Goal: Task Accomplishment & Management: Complete application form

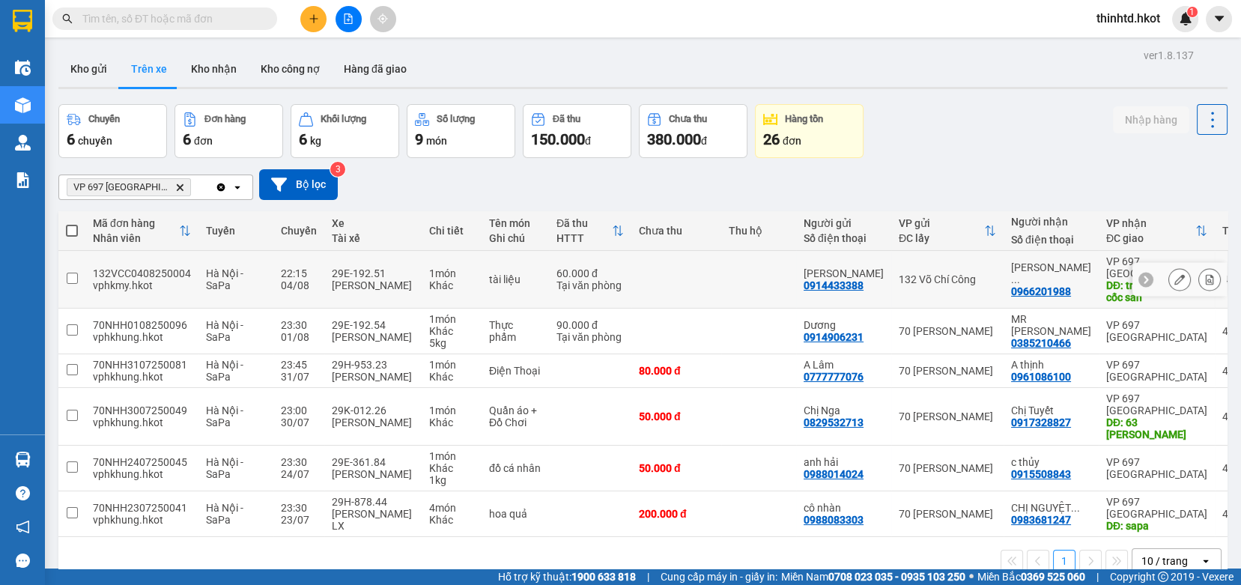
scroll to position [69, 0]
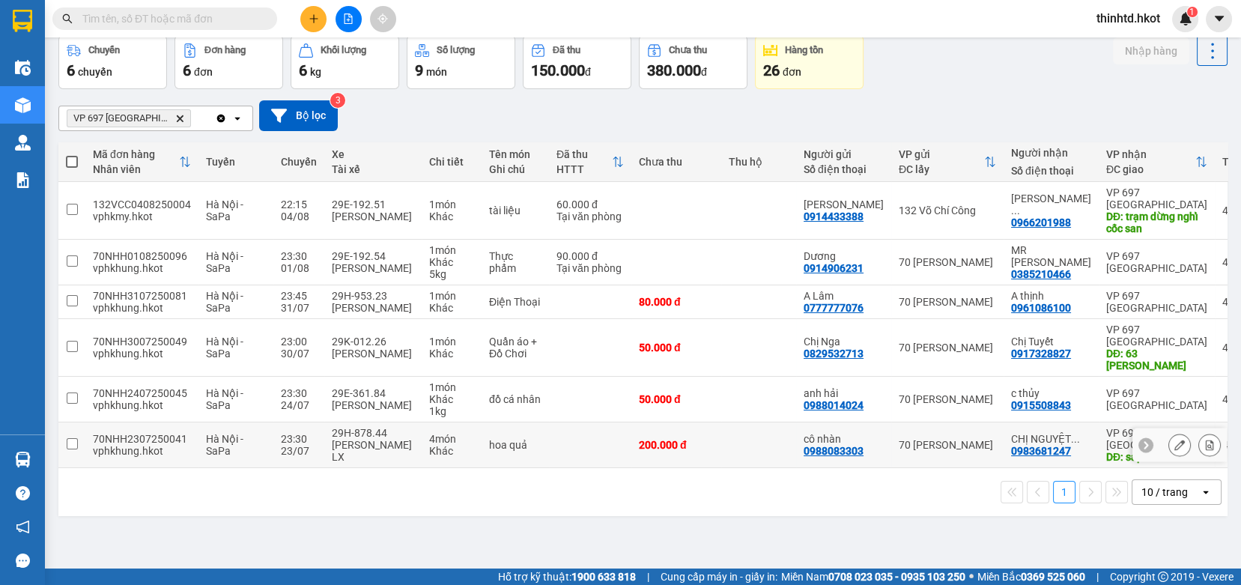
click at [67, 445] on input "checkbox" at bounding box center [72, 443] width 11 height 11
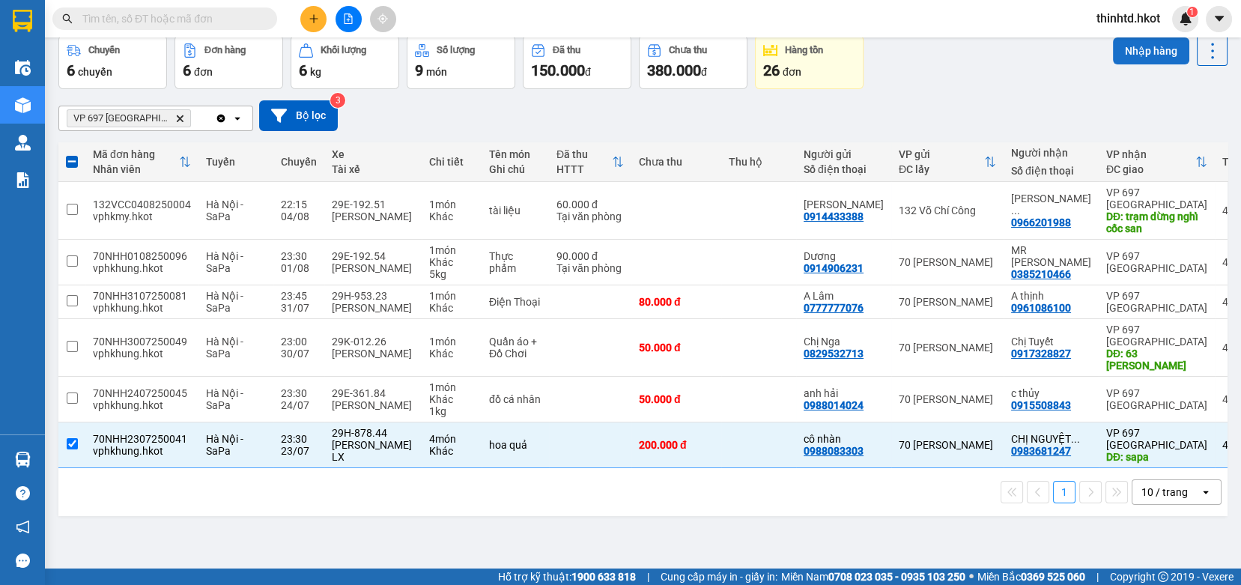
click at [1137, 57] on button "Nhập hàng" at bounding box center [1151, 50] width 76 height 27
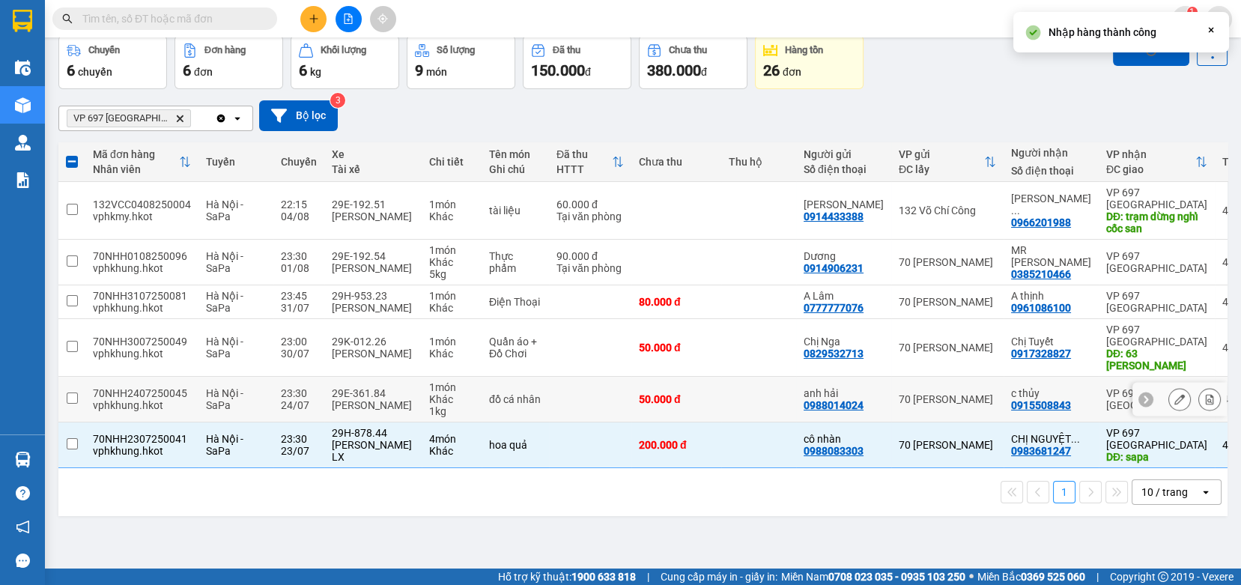
checkbox input "false"
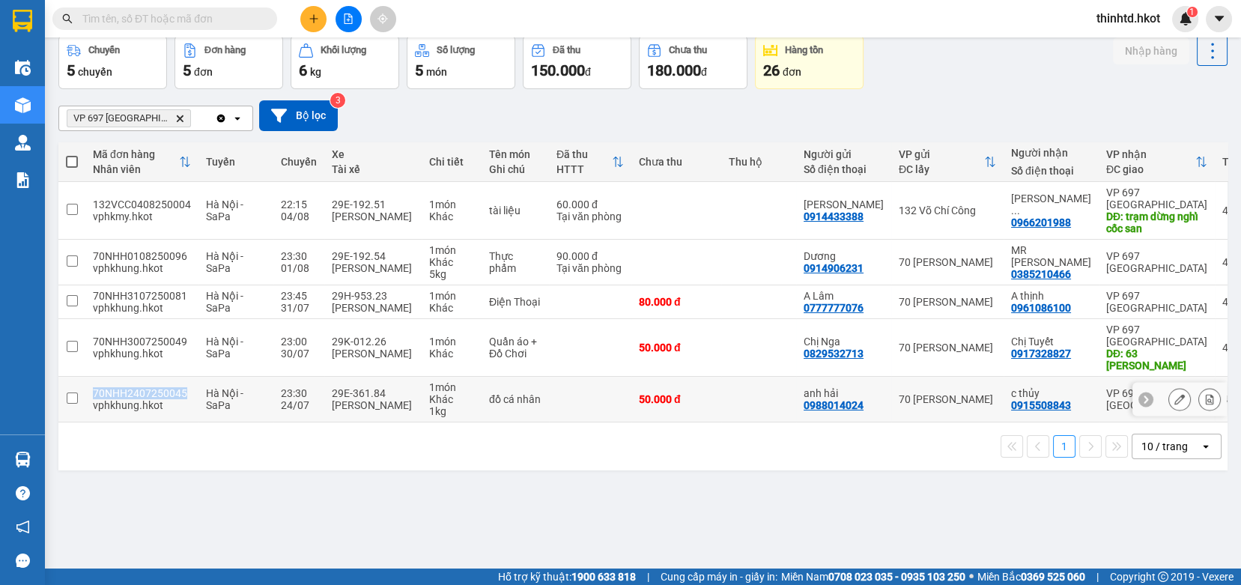
drag, startPoint x: 94, startPoint y: 388, endPoint x: 184, endPoint y: 389, distance: 89.9
click at [184, 389] on div "70NHH2407250045" at bounding box center [142, 393] width 98 height 12
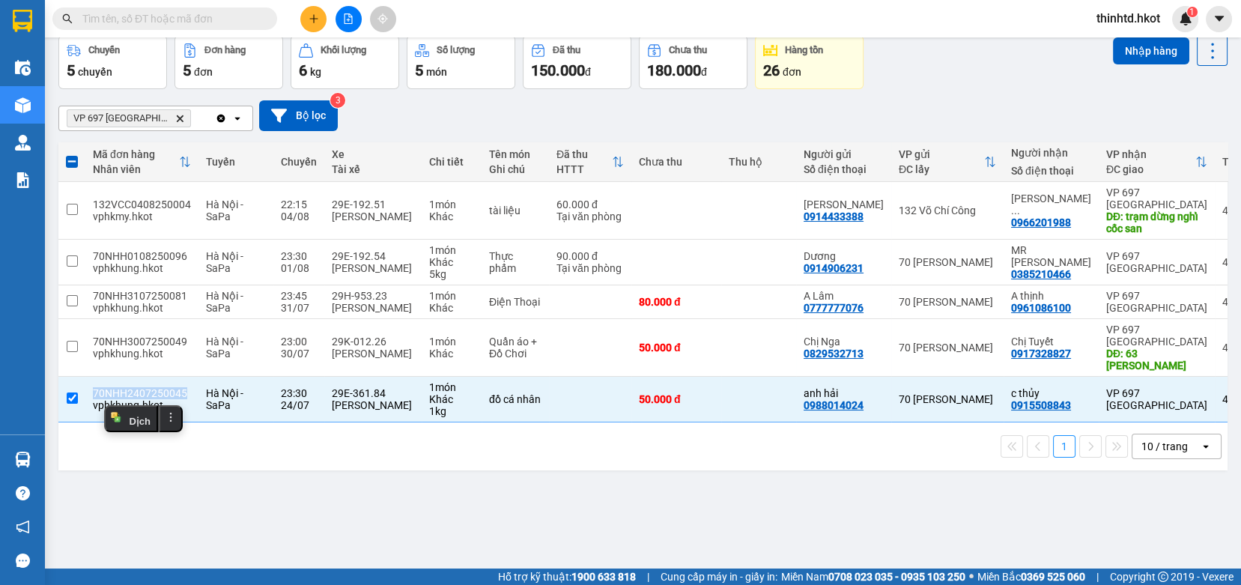
copy div "70NHH2407250045"
click at [67, 400] on input "checkbox" at bounding box center [72, 397] width 11 height 11
checkbox input "false"
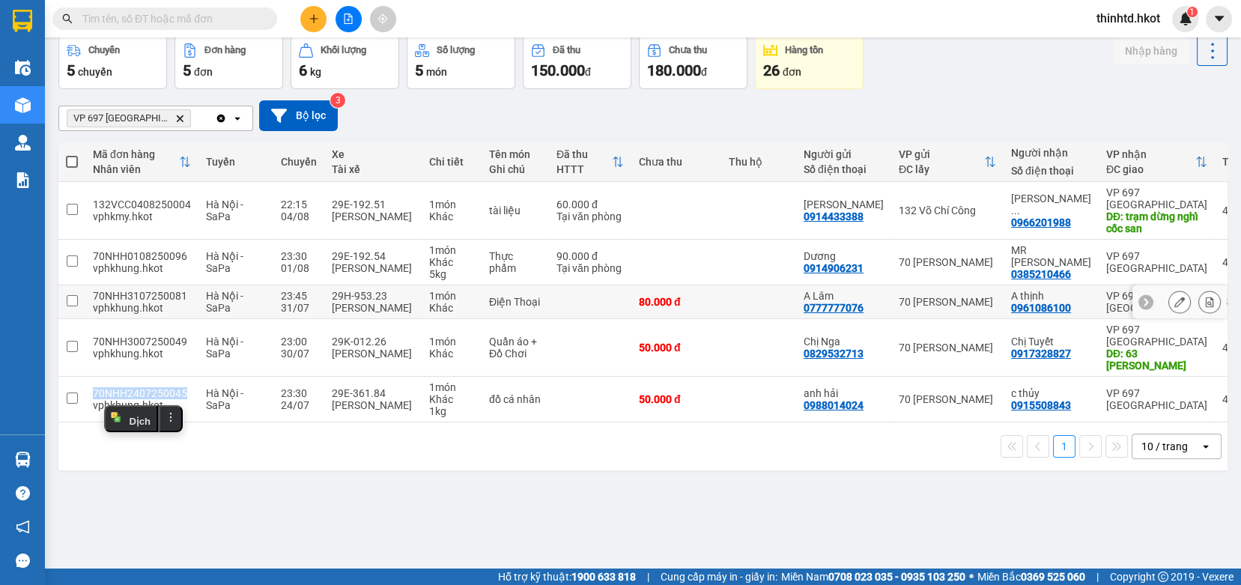
click at [71, 298] on input "checkbox" at bounding box center [72, 300] width 11 height 11
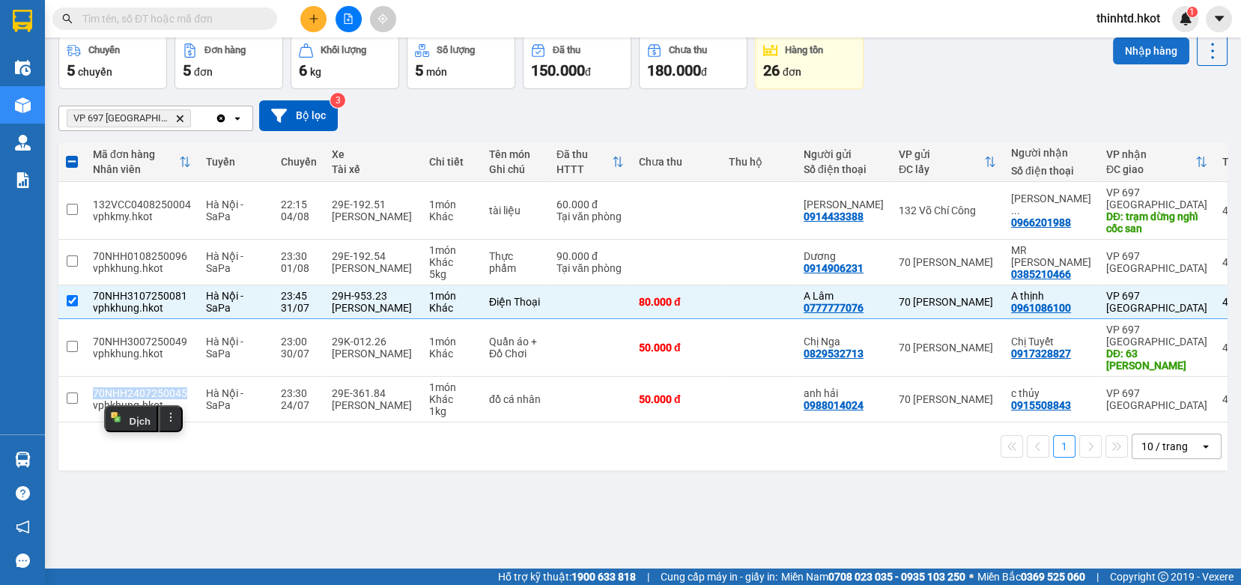
click at [1139, 55] on button "Nhập hàng" at bounding box center [1151, 50] width 76 height 27
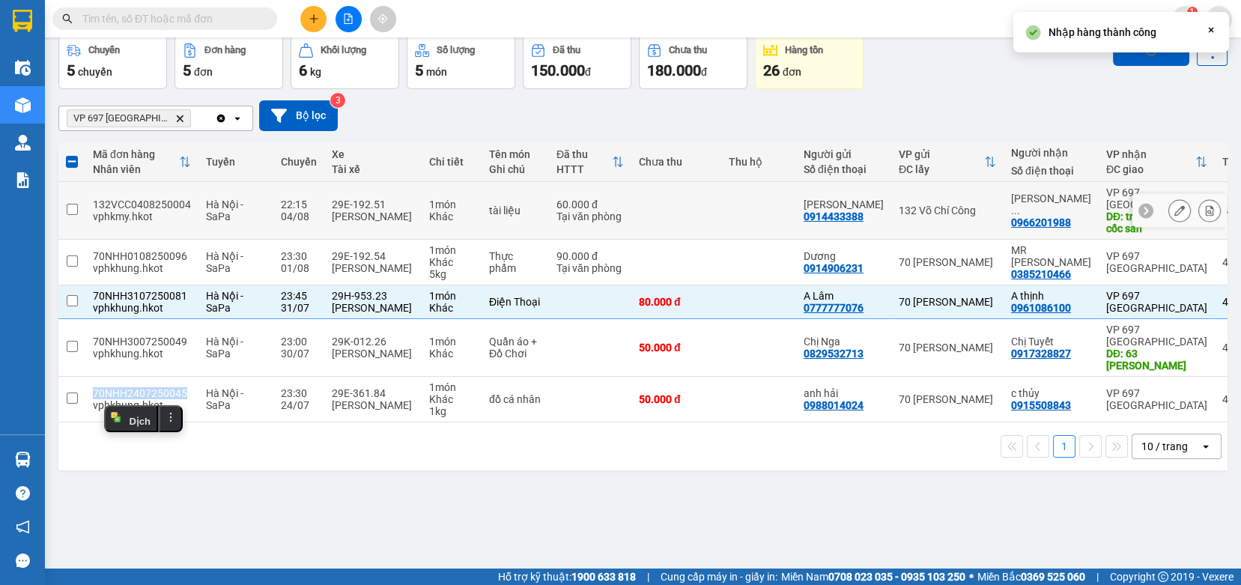
checkbox input "false"
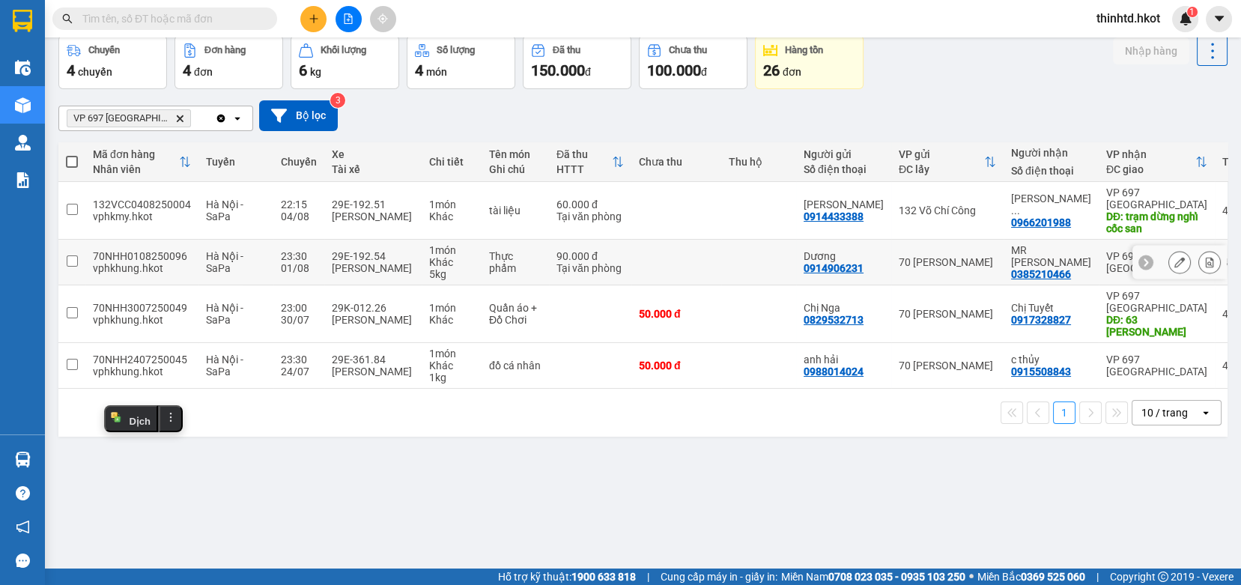
click at [1174, 263] on icon at bounding box center [1179, 262] width 10 height 10
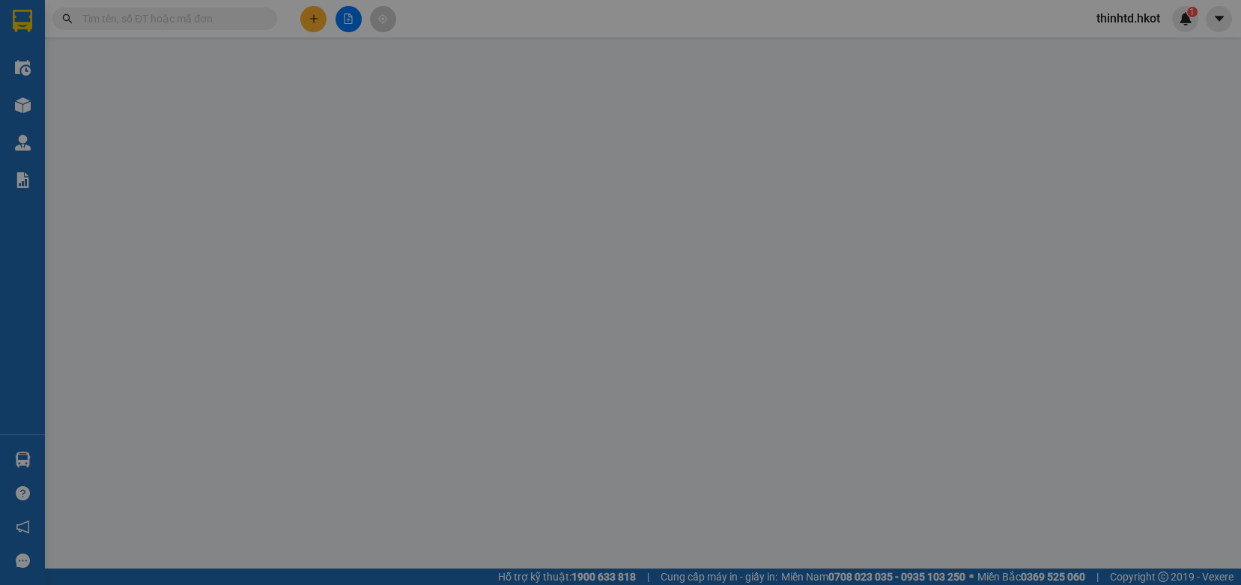
type input "0914906231"
type input "Dương"
type input "0385210466"
type input "MR [PERSON_NAME]"
type input "90.000"
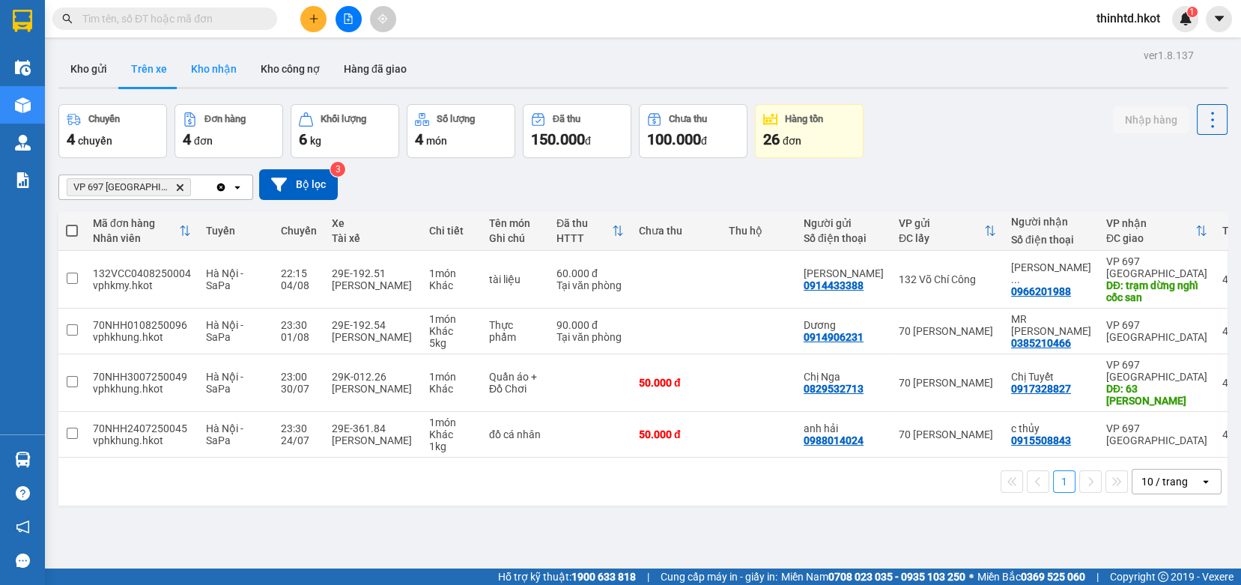
click at [206, 73] on button "Kho nhận" at bounding box center [214, 69] width 70 height 36
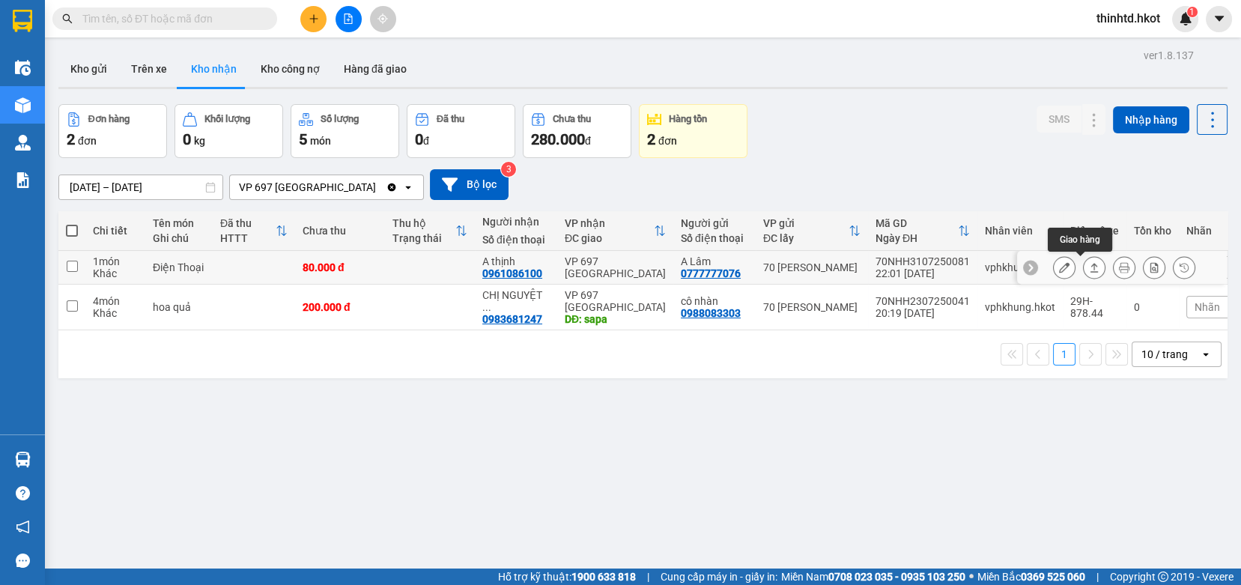
click at [1083, 264] on button at bounding box center [1093, 268] width 21 height 26
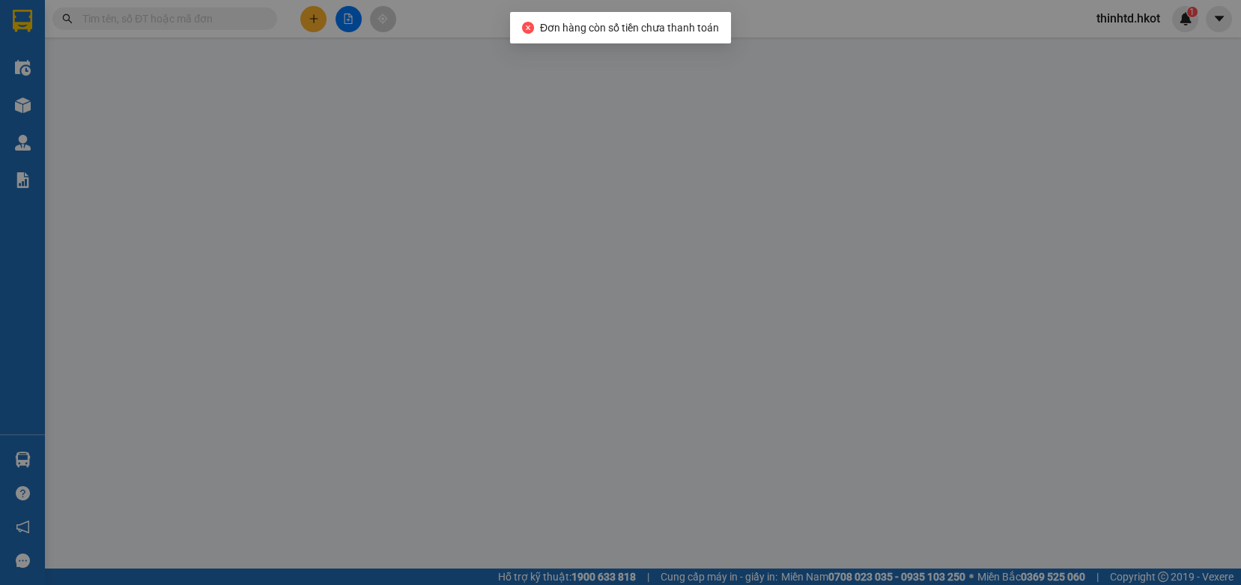
type input "0777777076"
type input "A Lâm"
type input "0961086100"
type input "A thịnh"
type input "80.000"
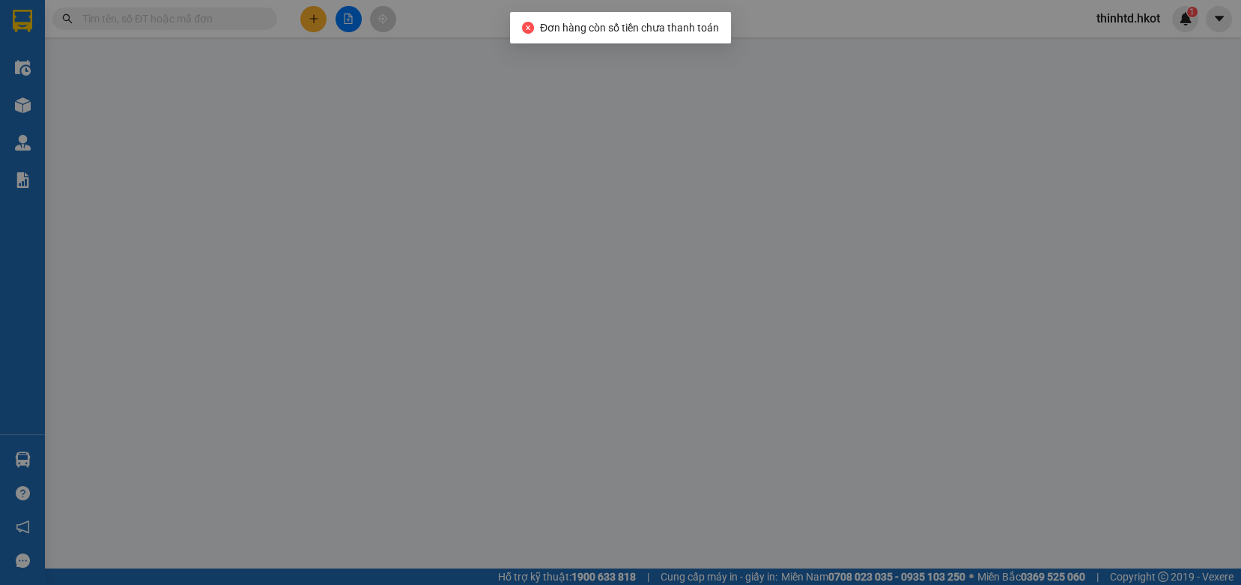
type input "80.000"
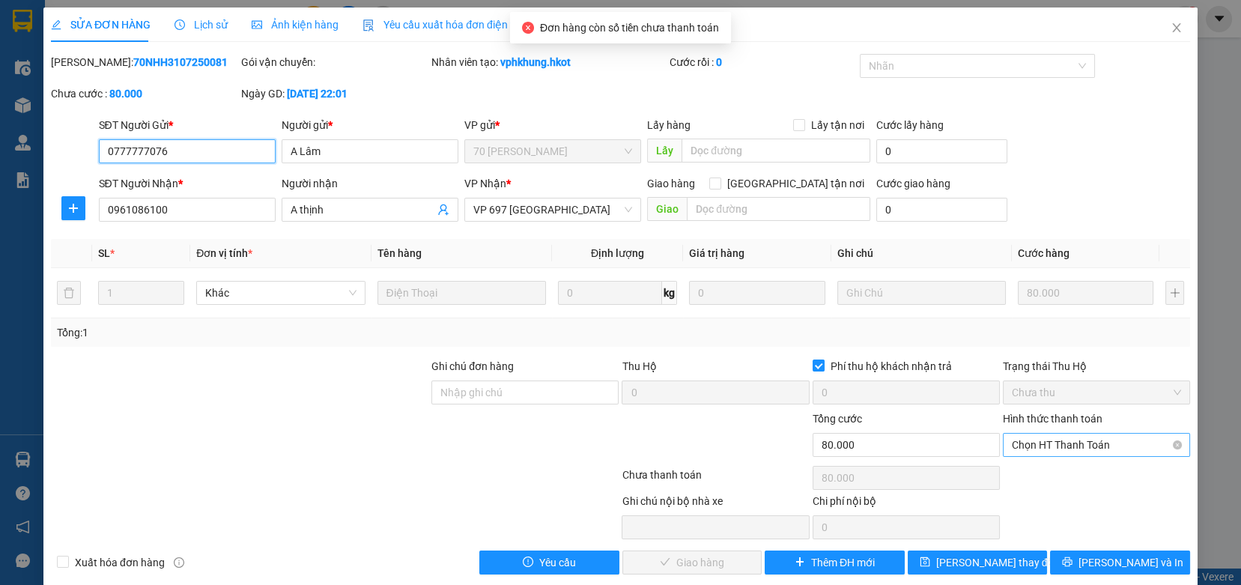
click at [1033, 440] on span "Chọn HT Thanh Toán" at bounding box center [1096, 445] width 169 height 22
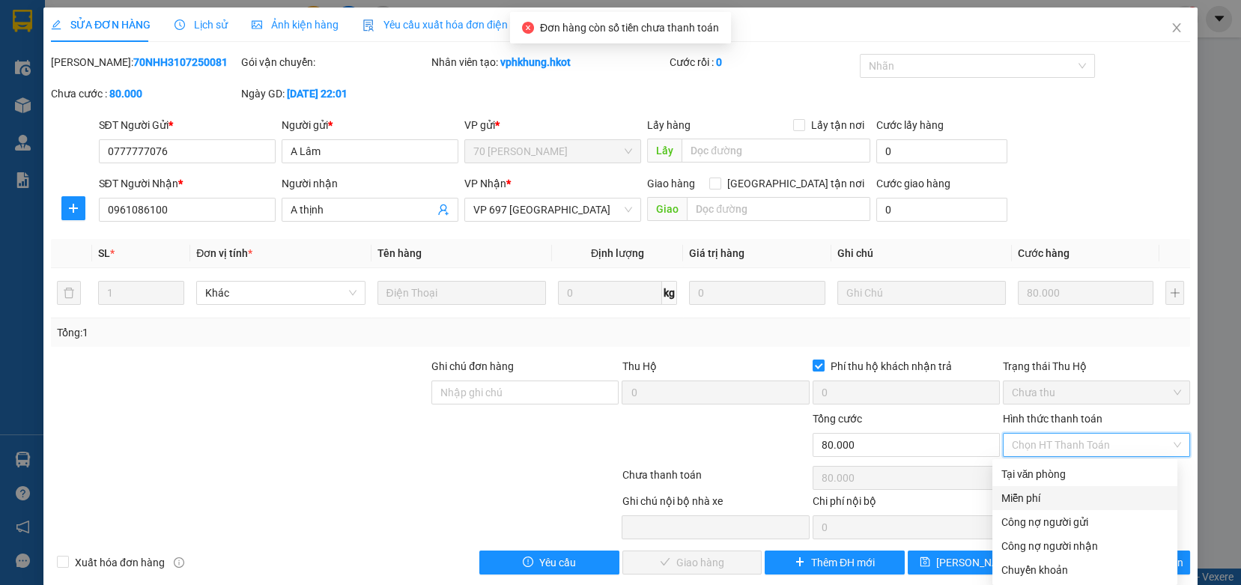
click at [1045, 488] on div "Miễn phí" at bounding box center [1084, 498] width 185 height 24
type input "0"
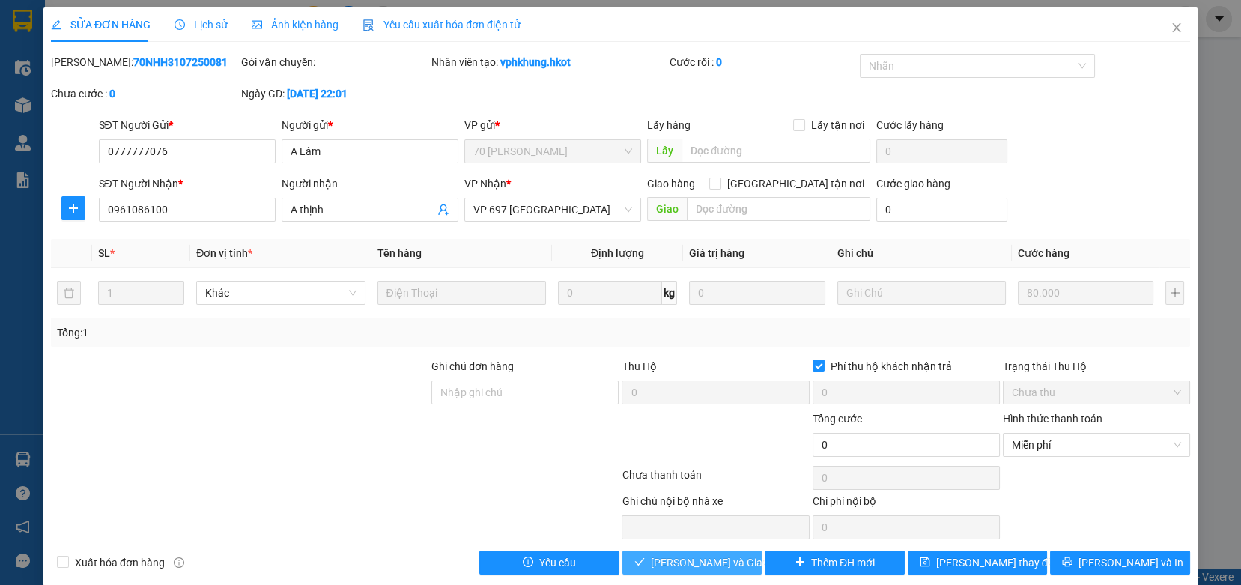
click at [698, 565] on span "[PERSON_NAME] và Giao hàng" at bounding box center [723, 562] width 144 height 16
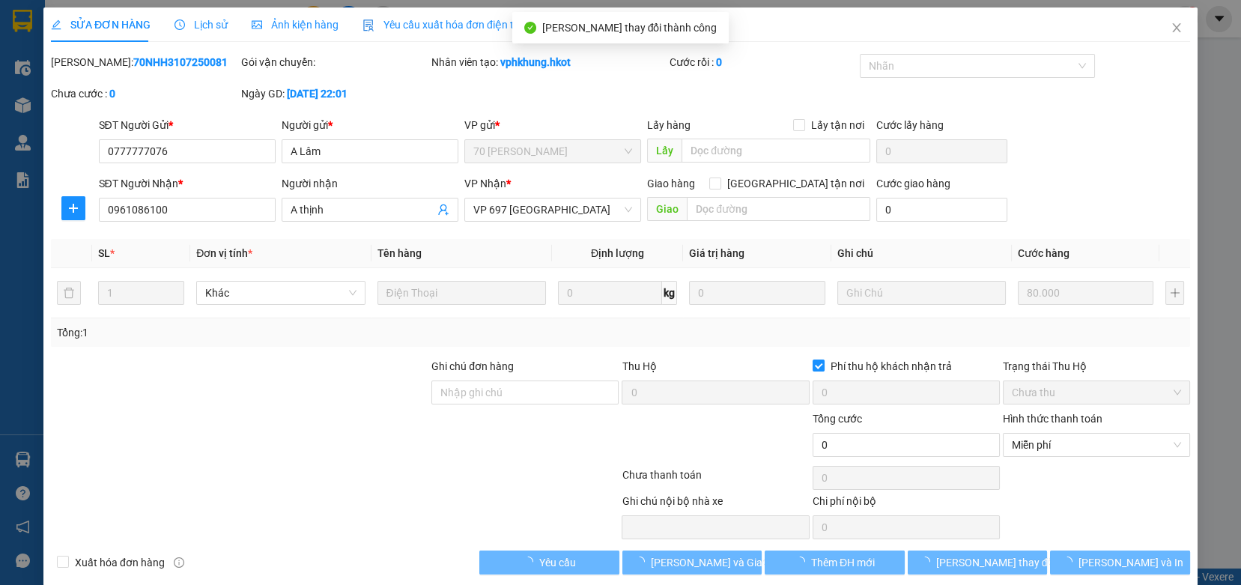
type input "0"
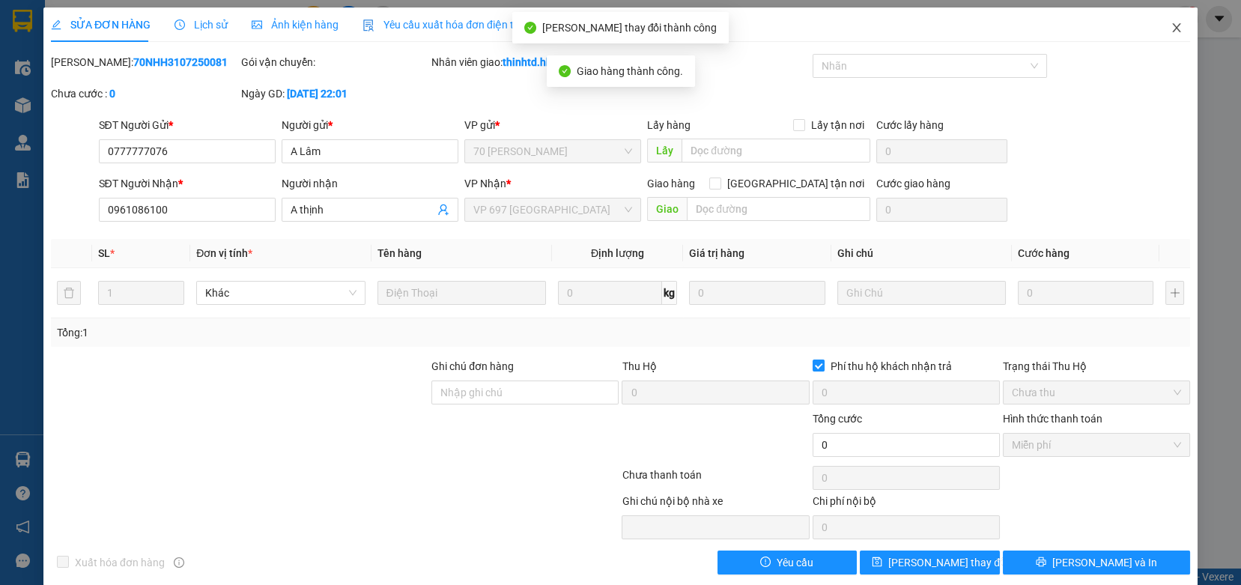
click at [1167, 34] on span "Close" at bounding box center [1176, 28] width 42 height 42
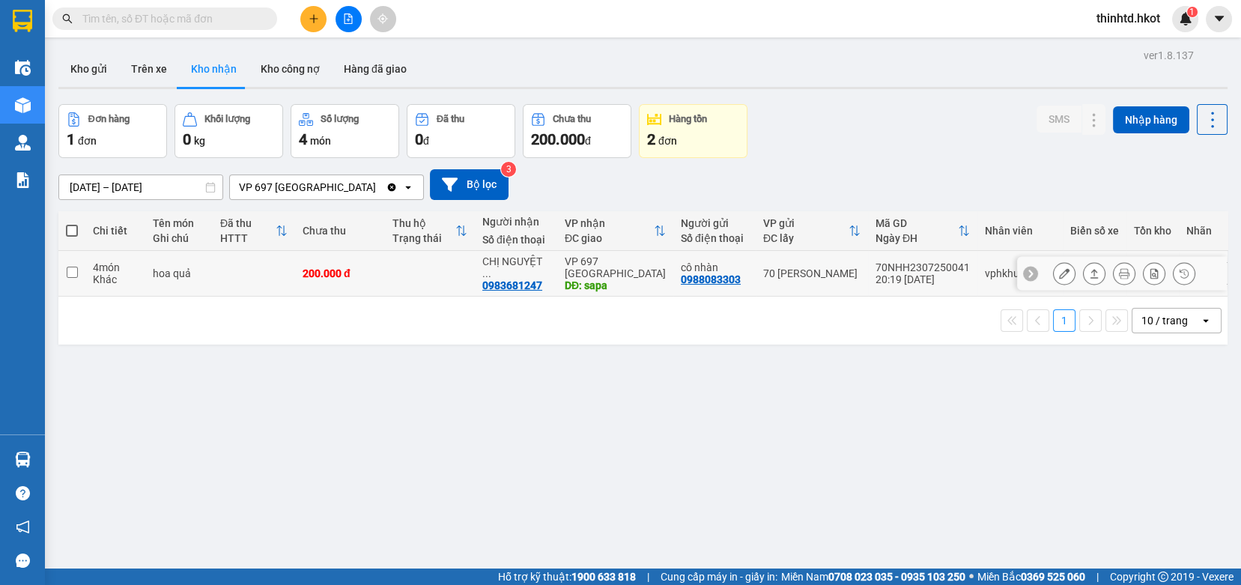
click at [61, 270] on td at bounding box center [71, 274] width 27 height 46
checkbox input "true"
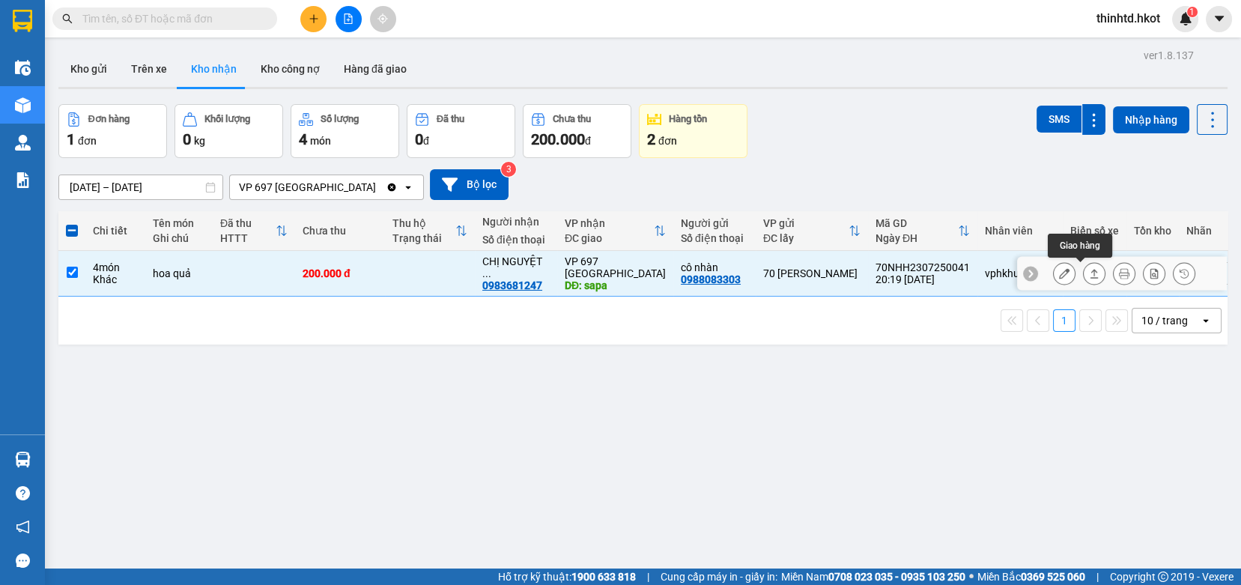
click at [1089, 272] on icon at bounding box center [1094, 273] width 10 height 10
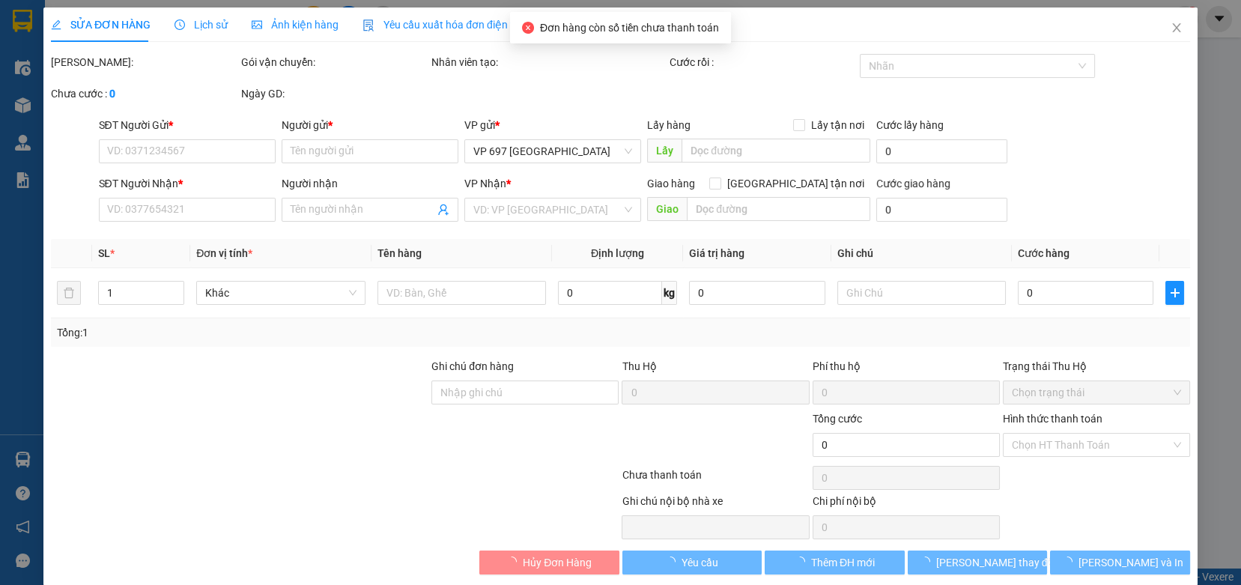
type input "0988083303"
type input "cô nhàn"
type input "0983681247"
type input "CHỊ [PERSON_NAME]"
type input "sapa"
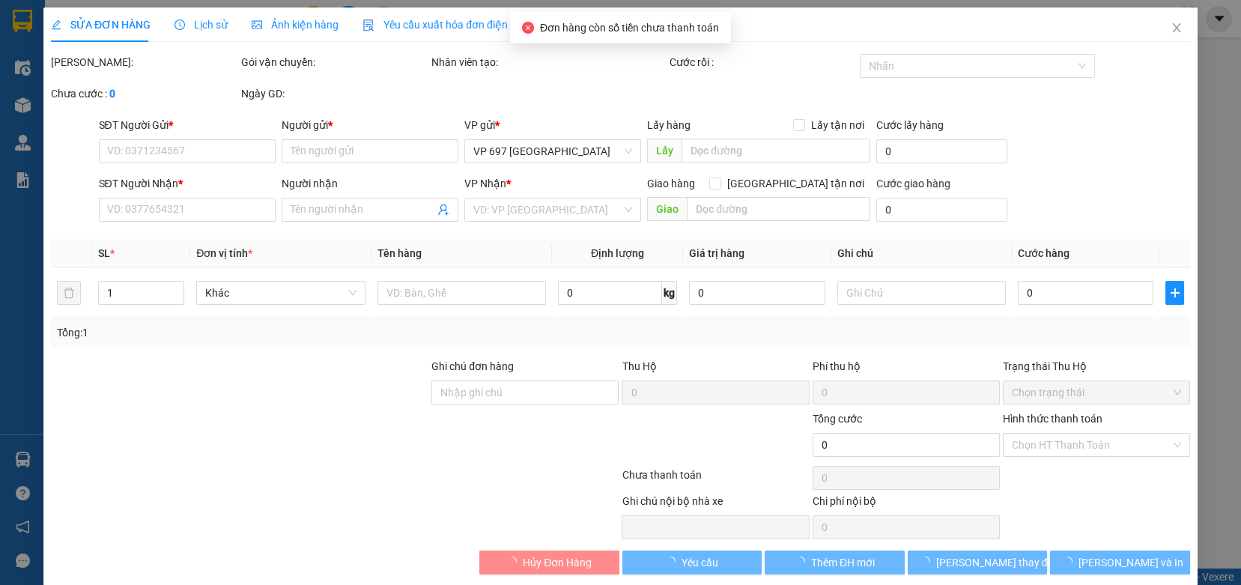
type input "200.000"
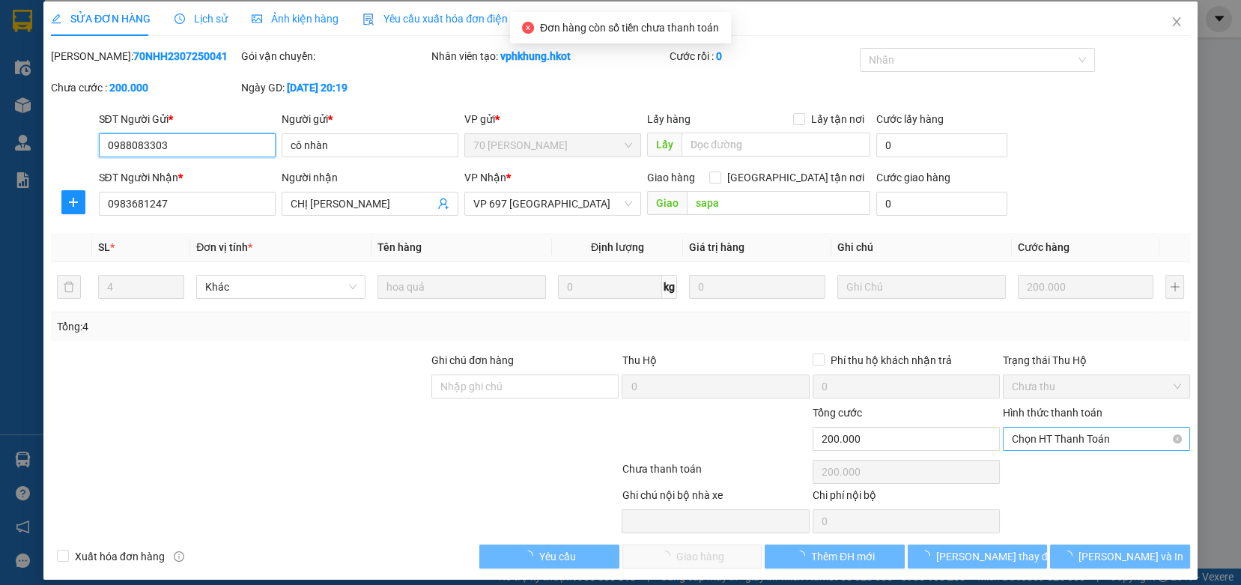
scroll to position [18, 0]
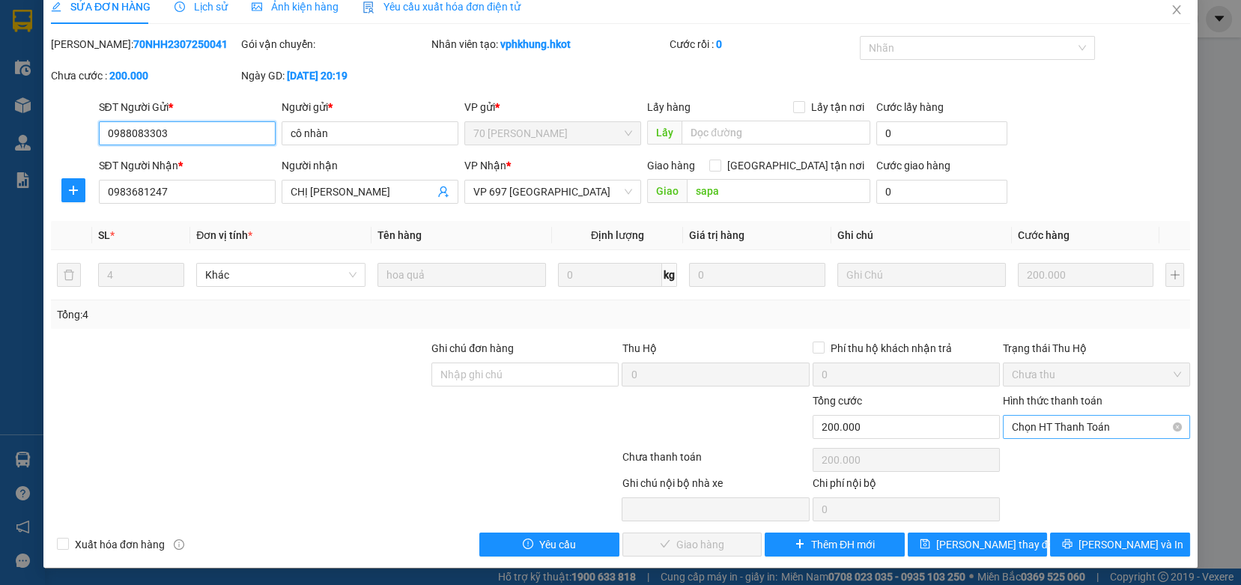
click at [1056, 430] on span "Chọn HT Thanh Toán" at bounding box center [1096, 427] width 169 height 22
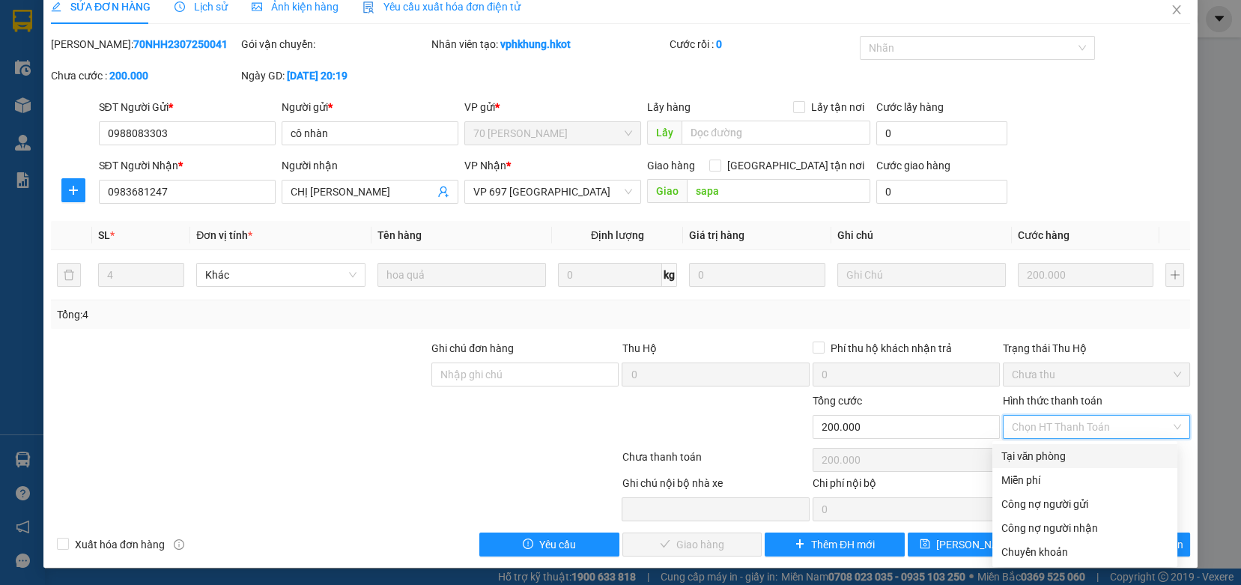
click at [1042, 460] on div "Tại văn phòng" at bounding box center [1084, 456] width 167 height 16
type input "0"
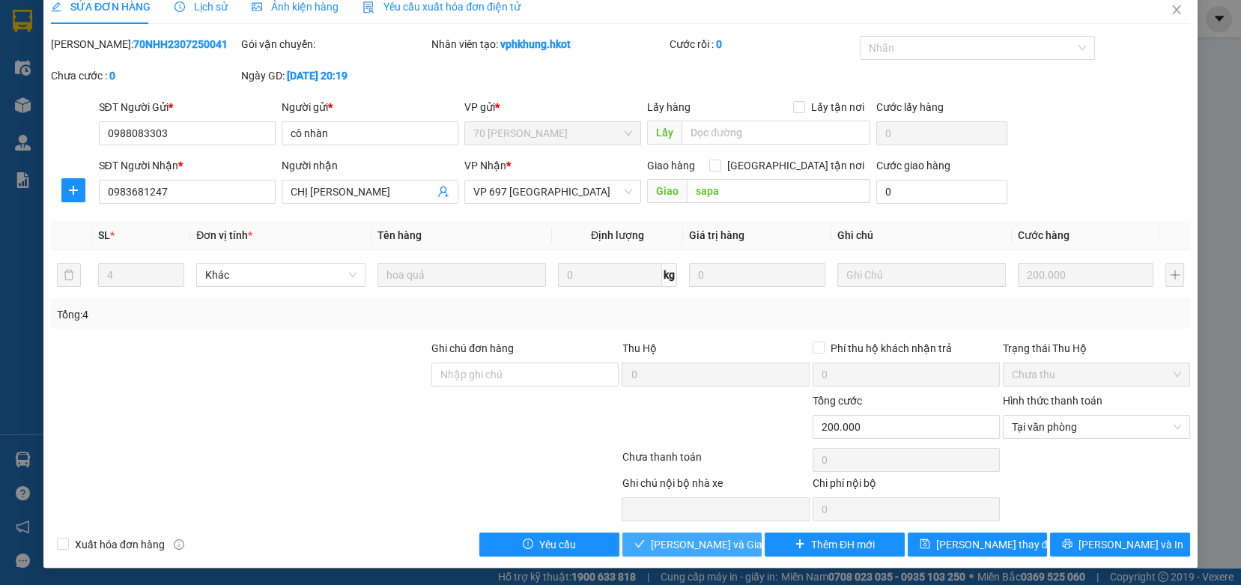
click at [710, 538] on span "[PERSON_NAME] và Giao hàng" at bounding box center [723, 544] width 144 height 16
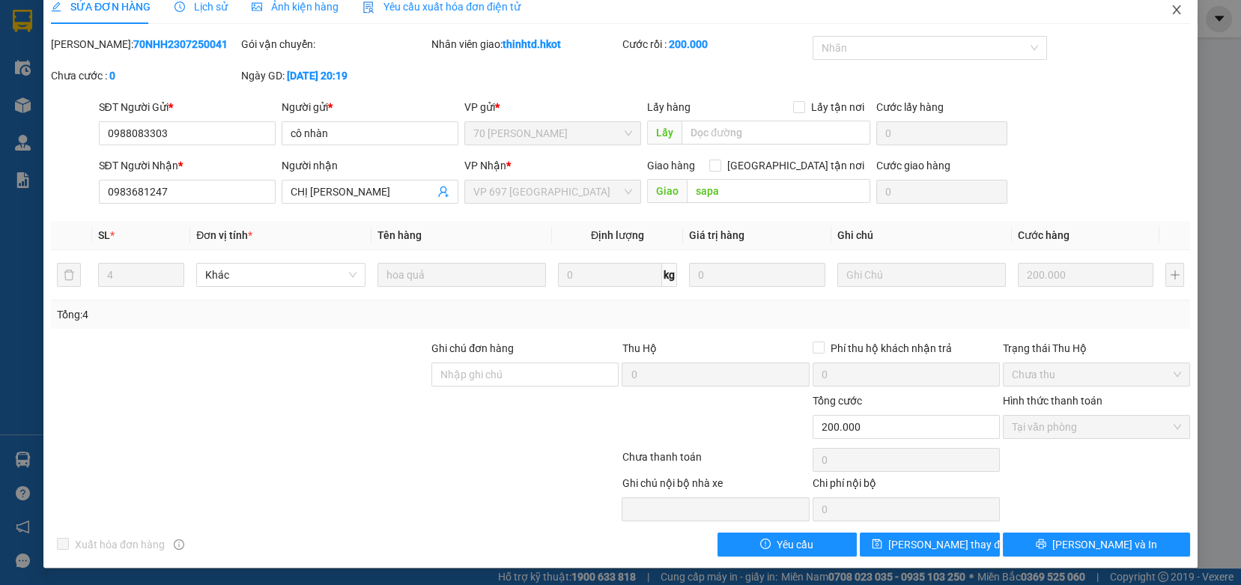
click at [1170, 10] on span "Close" at bounding box center [1176, 11] width 42 height 42
